Goal: Information Seeking & Learning: Learn about a topic

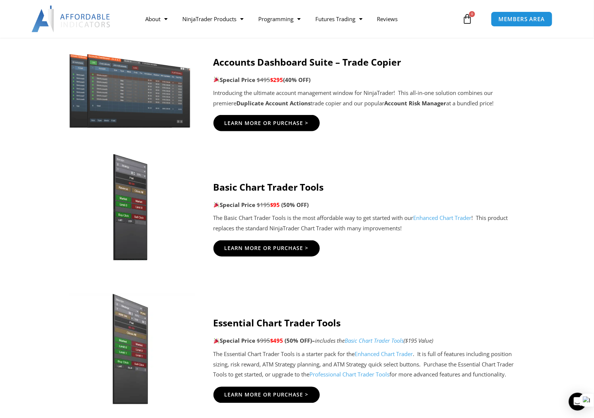
scroll to position [445, 0]
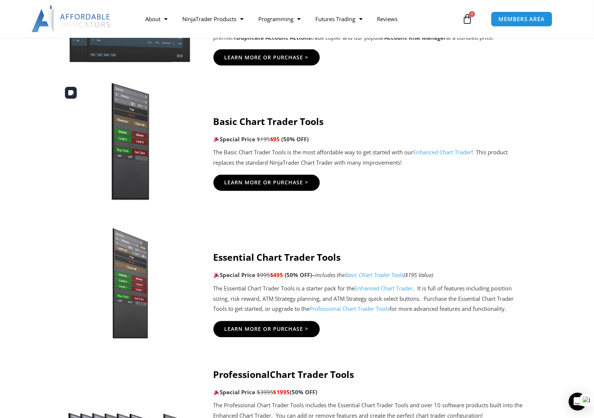
click at [135, 160] on img at bounding box center [130, 142] width 142 height 122
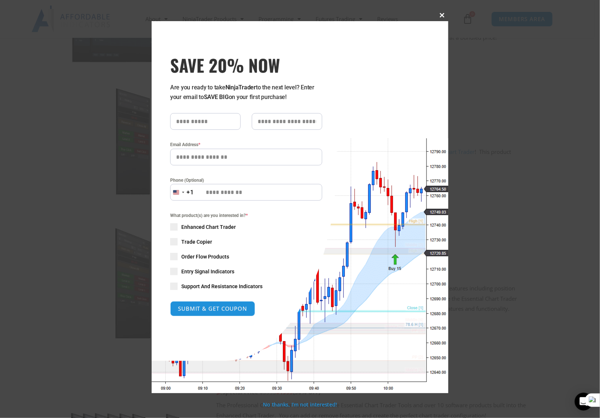
click at [442, 17] on span at bounding box center [442, 15] width 12 height 4
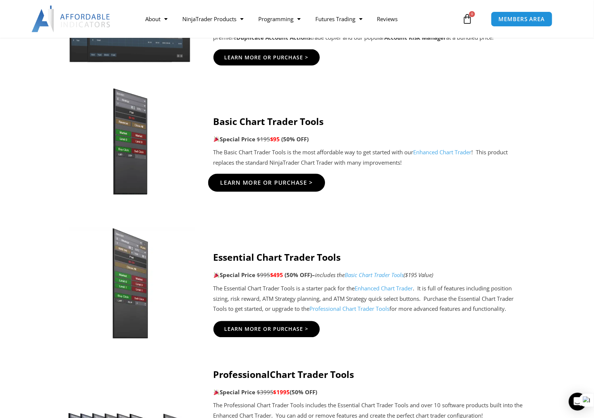
click at [274, 185] on span "Learn More Or Purchase >" at bounding box center [266, 183] width 93 height 6
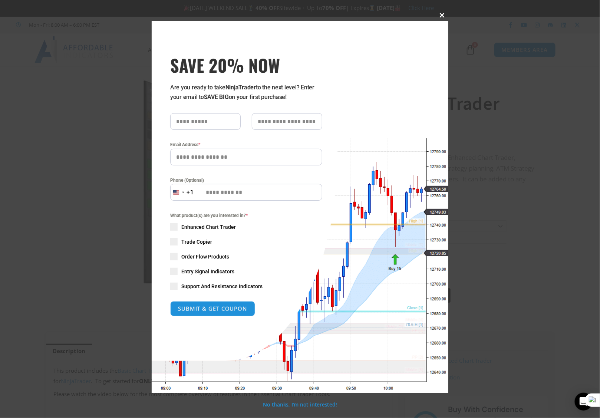
click at [445, 12] on button "Close this module" at bounding box center [442, 15] width 12 height 12
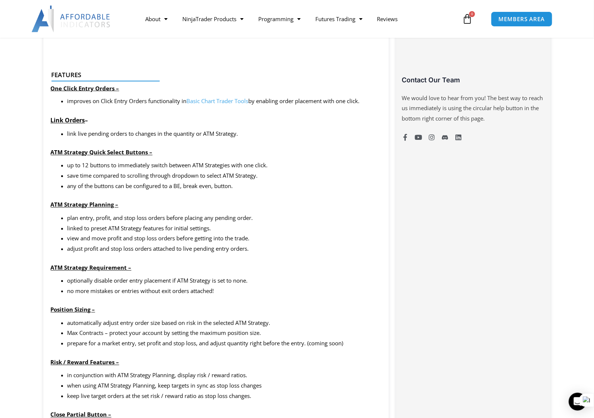
scroll to position [297, 0]
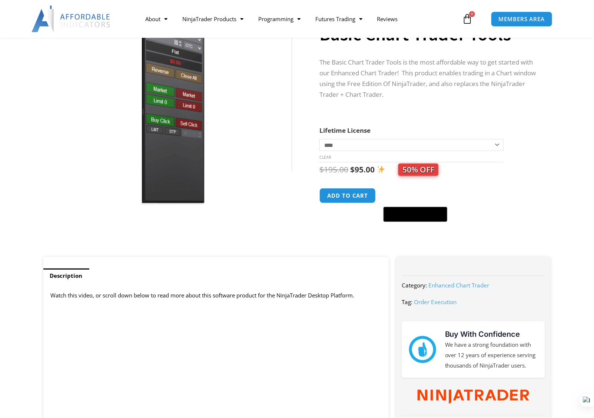
scroll to position [74, 0]
